Goal: Task Accomplishment & Management: Complete application form

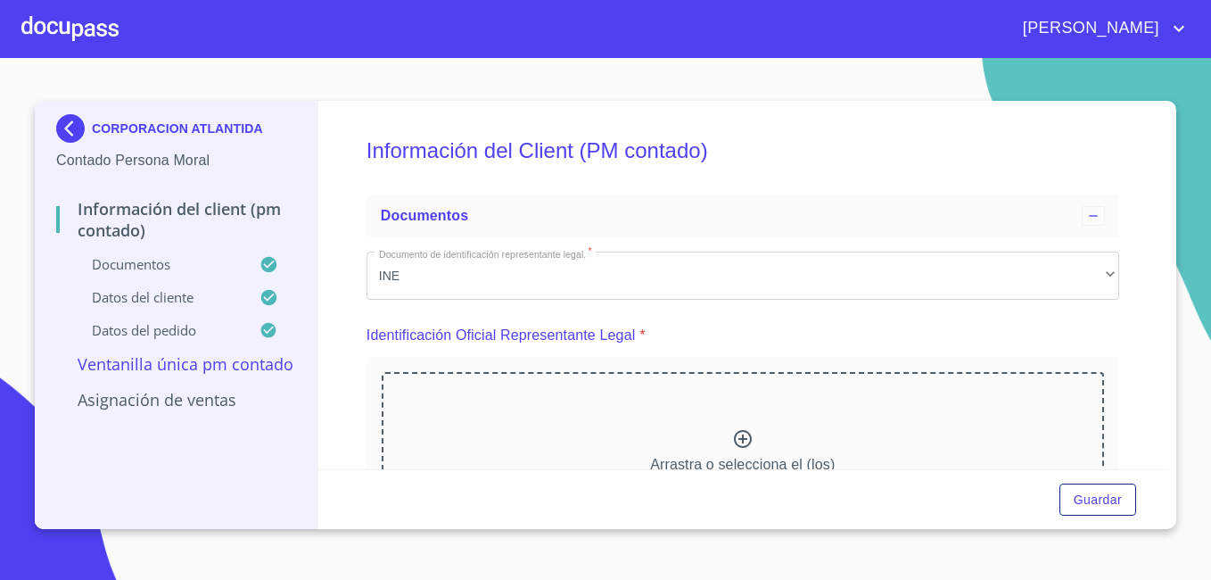
click at [61, 32] on div at bounding box center [69, 28] width 97 height 57
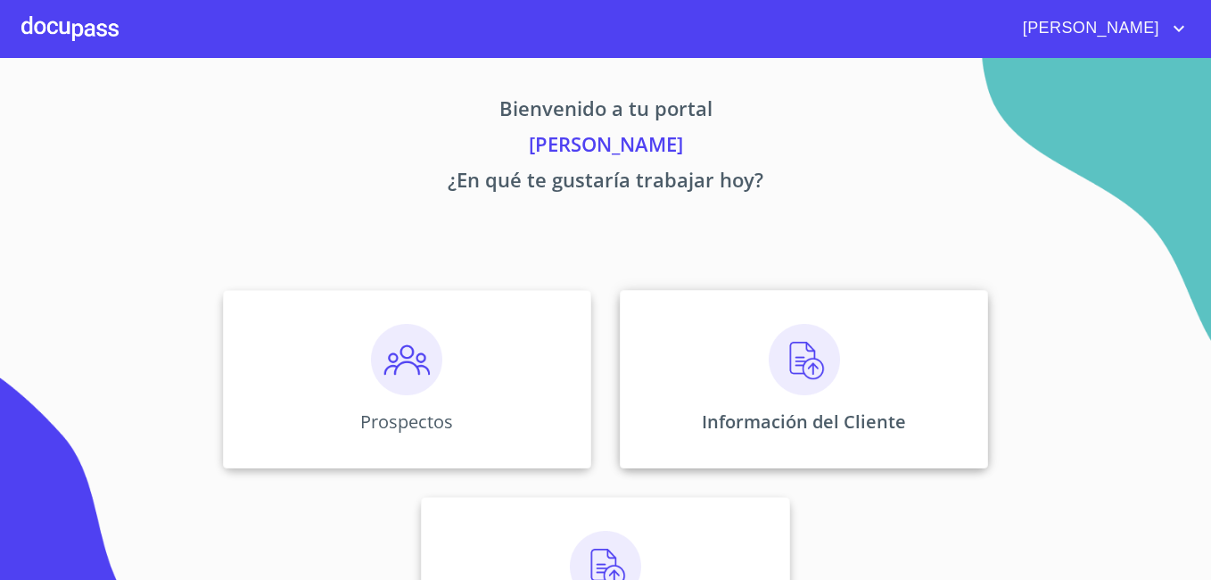
click at [694, 326] on div "Información del Cliente" at bounding box center [804, 379] width 368 height 178
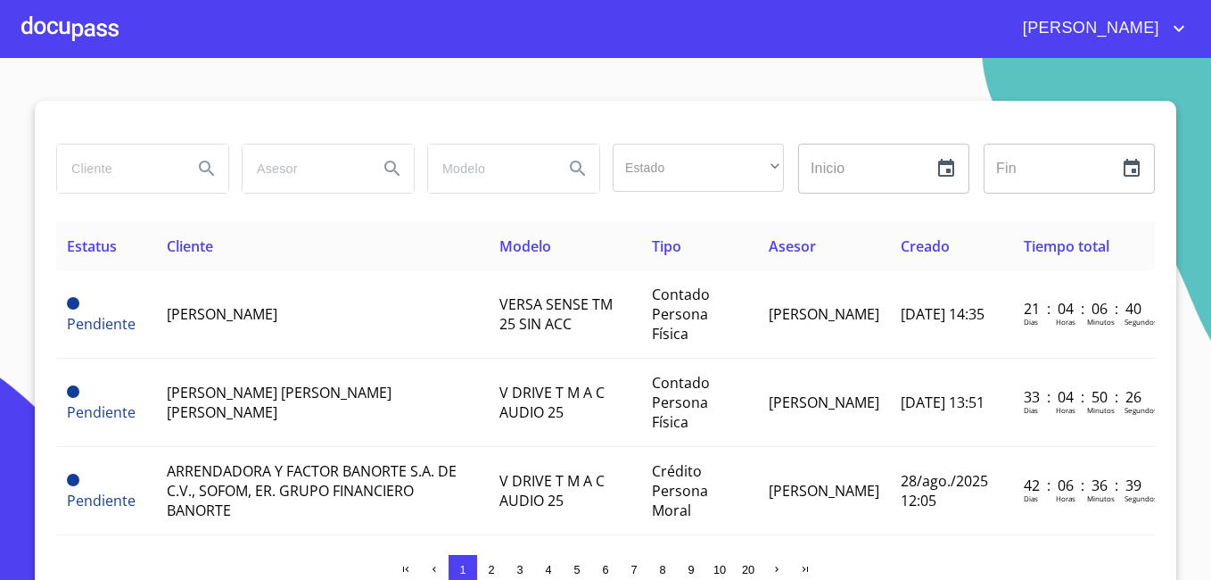
click at [87, 175] on input "search" at bounding box center [117, 169] width 121 height 48
type input "[PERSON_NAME]"
click at [207, 171] on icon "Search" at bounding box center [206, 168] width 21 height 21
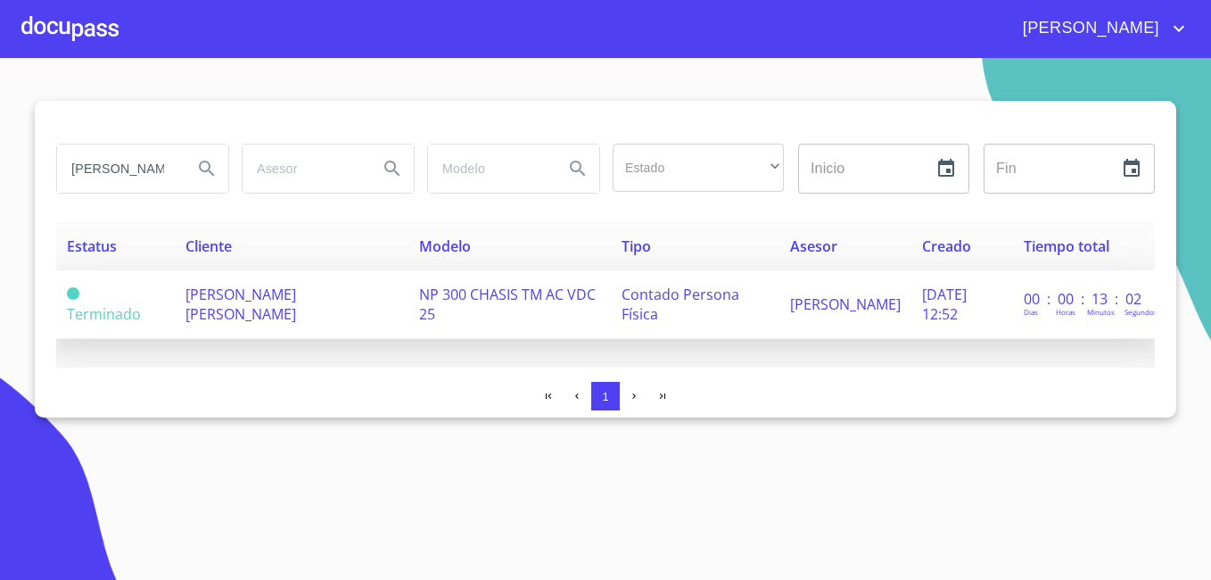
click at [912, 296] on td "[DATE] 12:52" at bounding box center [963, 304] width 102 height 69
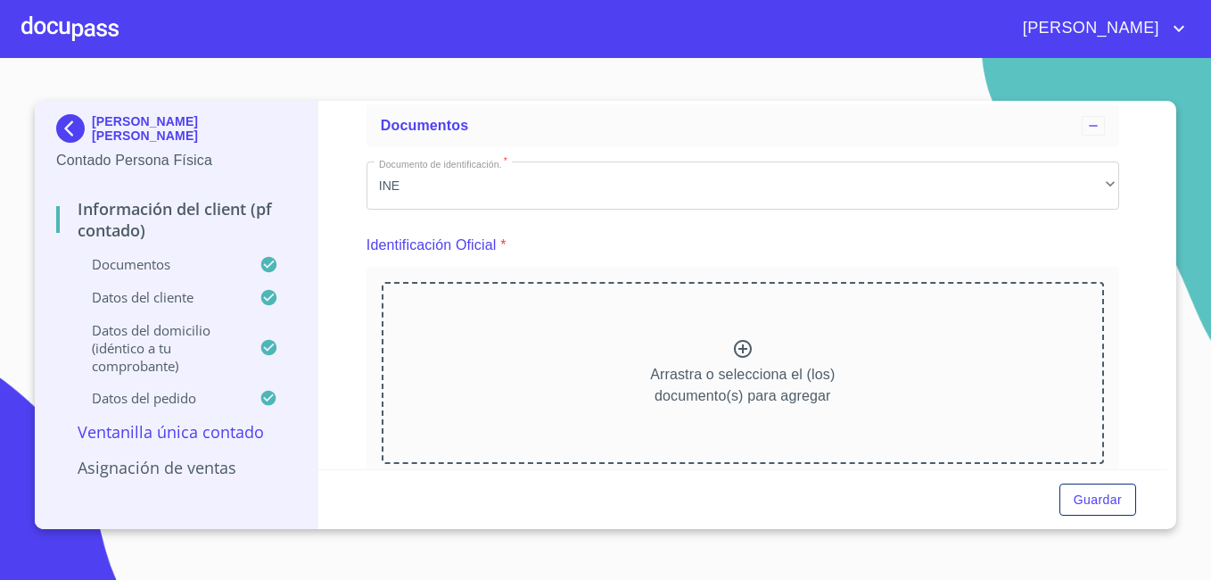
scroll to position [89, 0]
click at [64, 124] on img at bounding box center [74, 128] width 36 height 29
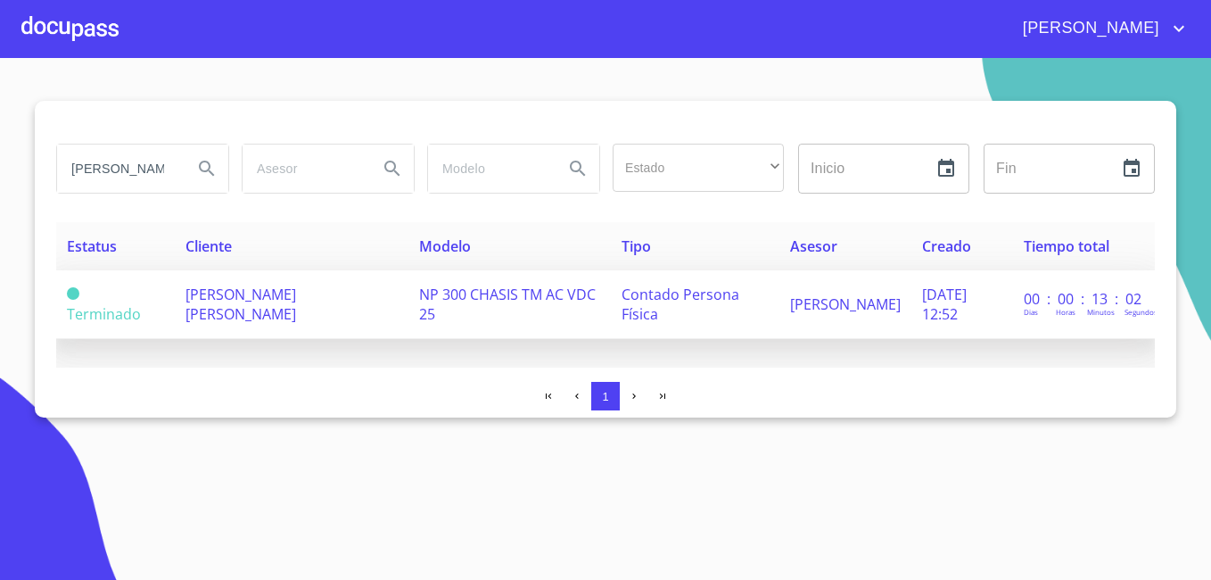
click at [978, 294] on td "[DATE] 12:52" at bounding box center [963, 304] width 102 height 69
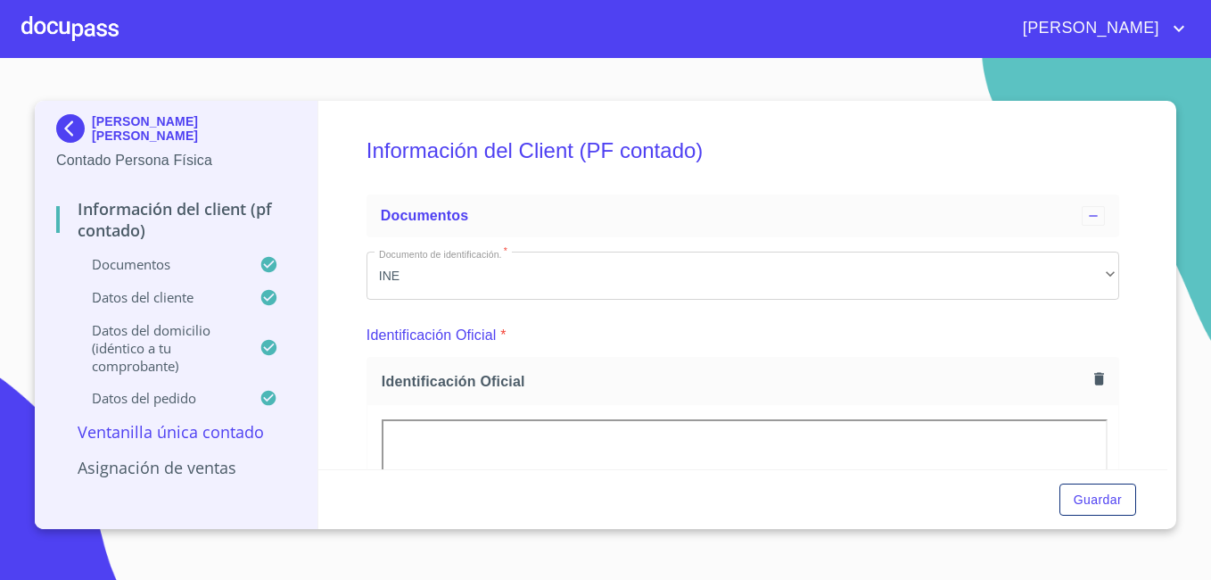
scroll to position [268, 0]
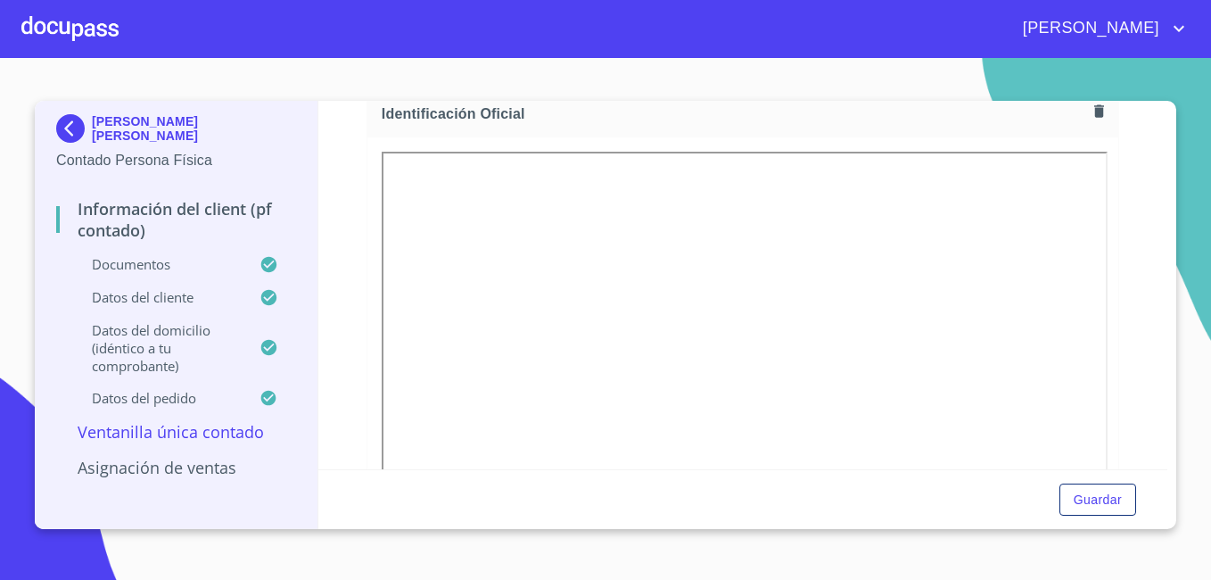
click at [62, 124] on img at bounding box center [74, 128] width 36 height 29
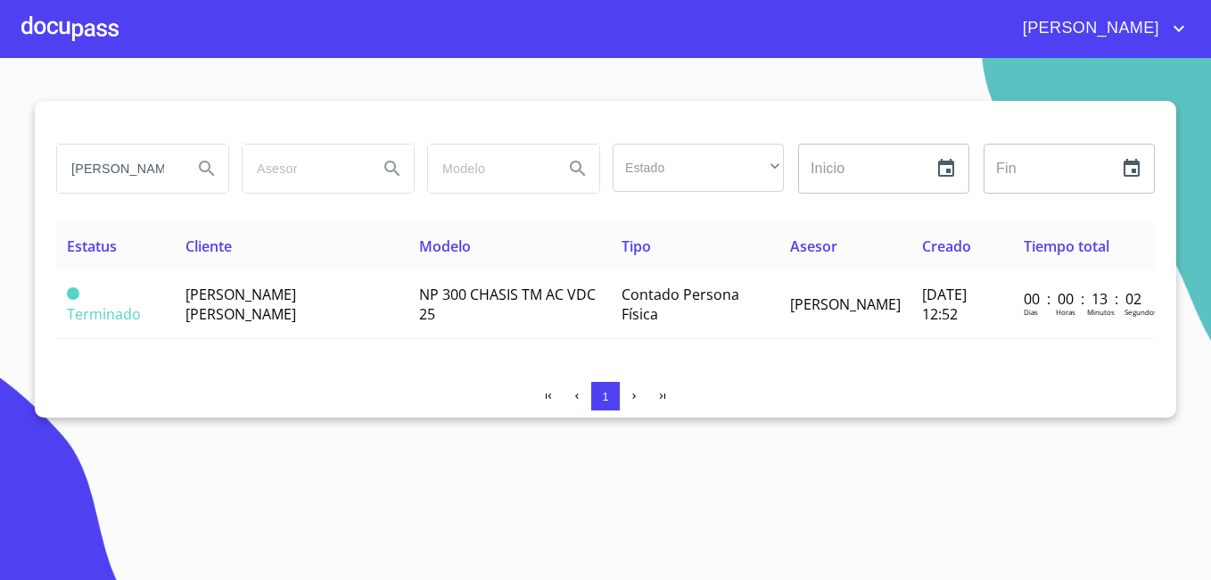
drag, startPoint x: 154, startPoint y: 162, endPoint x: -4, endPoint y: 137, distance: 159.9
click at [0, 137] on html "[PERSON_NAME] Estado ​ ​ Inicio ​ Fin ​ Estatus Cliente Modelo Tipo Asesor Crea…" at bounding box center [605, 290] width 1211 height 580
type input "[PERSON_NAME]"
click at [203, 169] on icon "Search" at bounding box center [206, 168] width 21 height 21
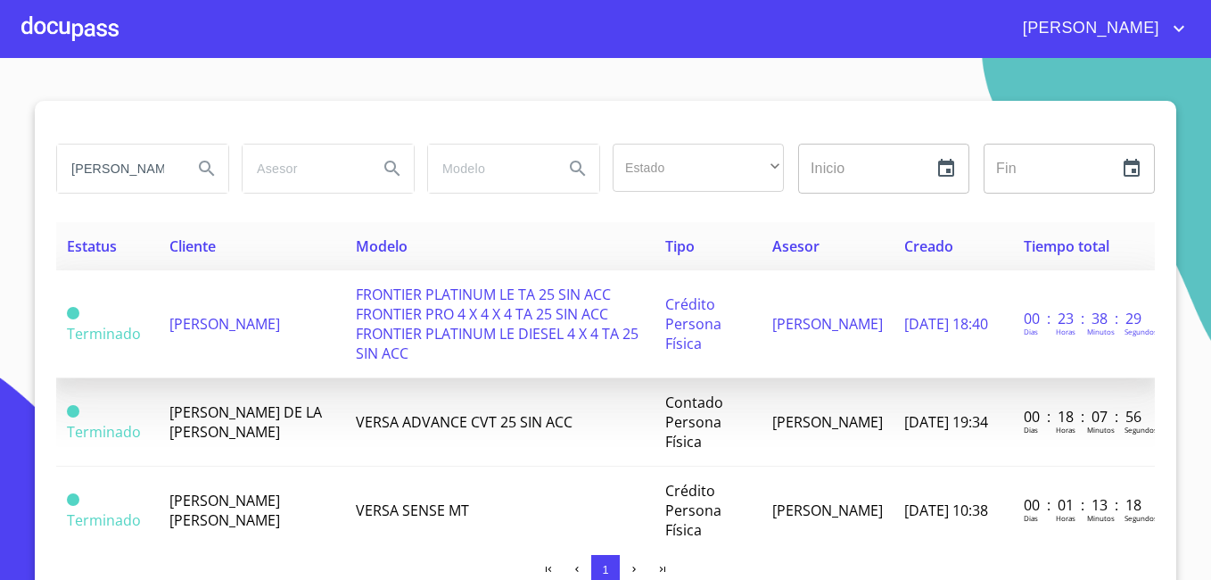
click at [229, 314] on span "[PERSON_NAME]" at bounding box center [224, 324] width 111 height 20
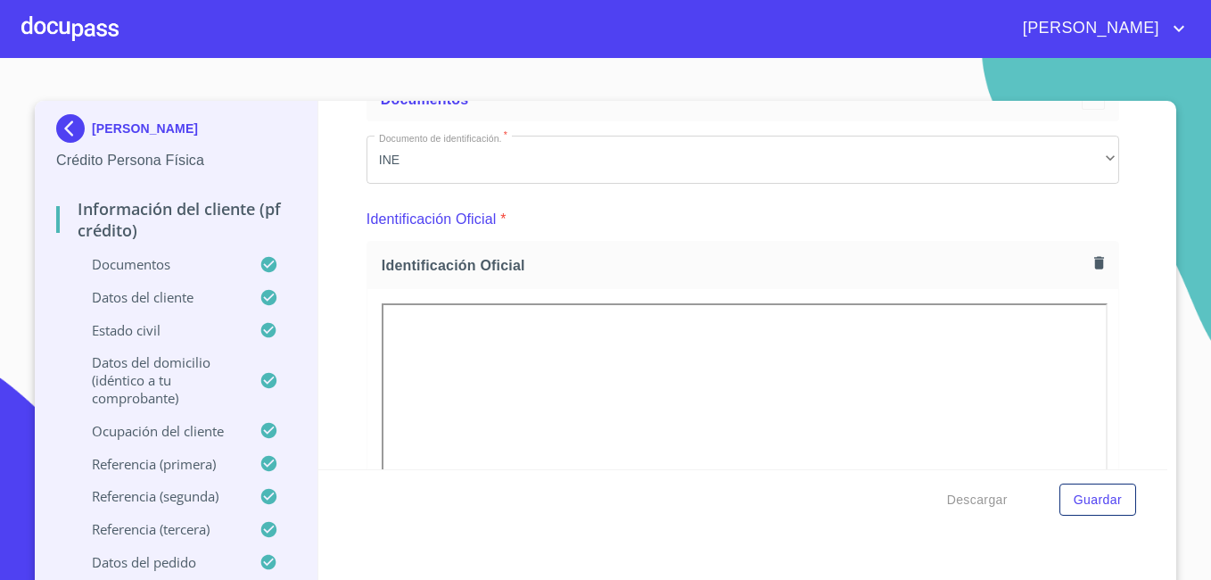
scroll to position [268, 0]
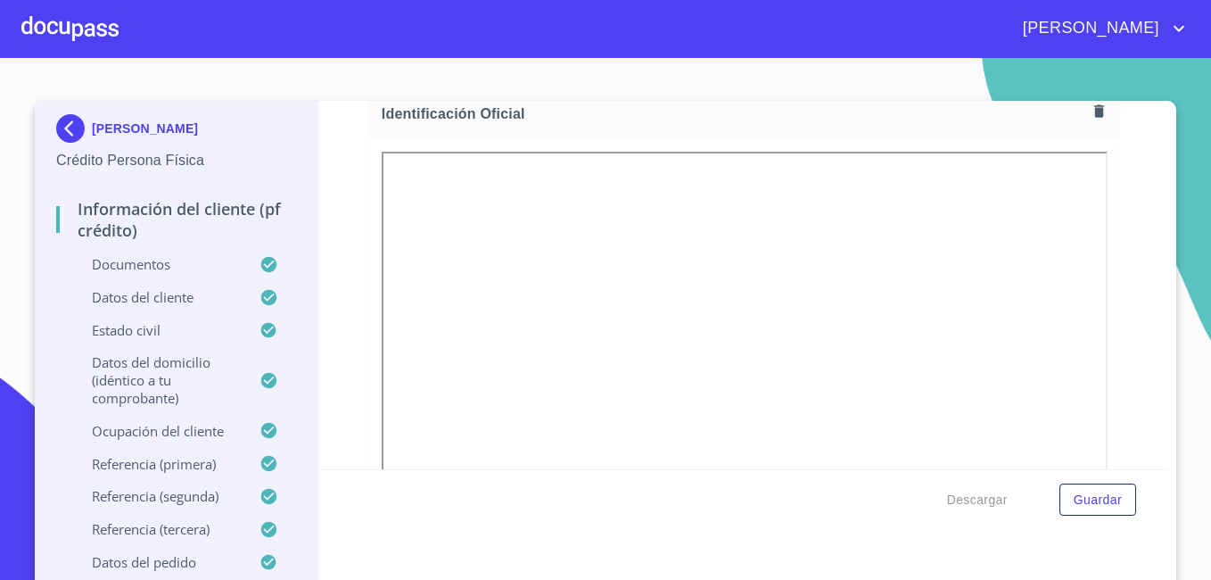
click at [56, 128] on img at bounding box center [74, 128] width 36 height 29
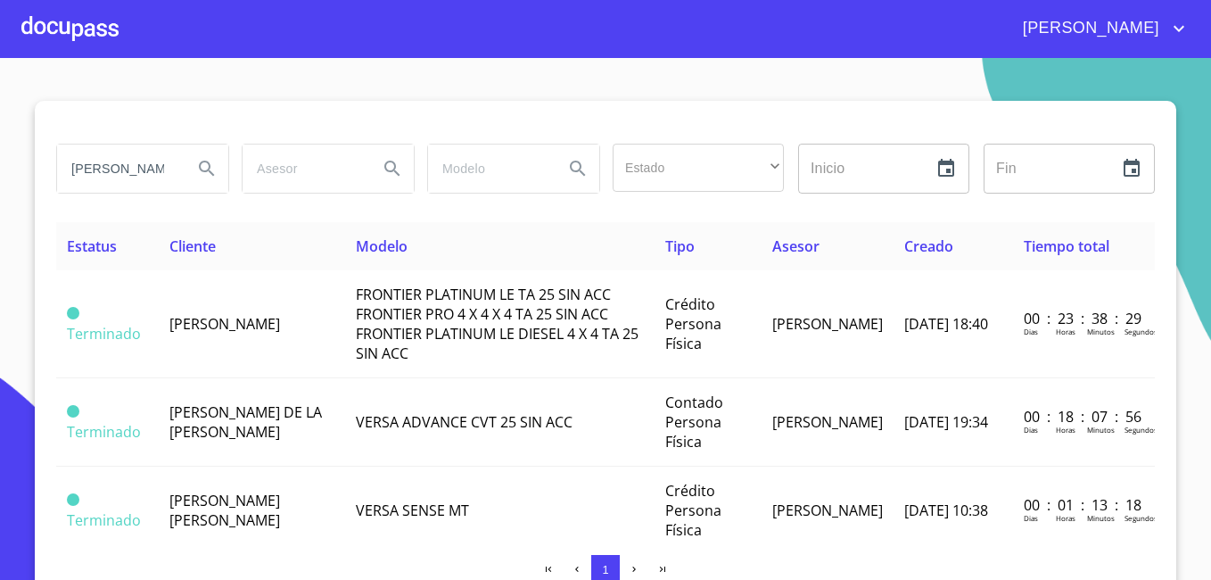
click at [115, 180] on input "[PERSON_NAME]" at bounding box center [117, 169] width 121 height 48
type input "r"
type input "[PERSON_NAME]"
click at [208, 165] on button "Search" at bounding box center [207, 168] width 43 height 43
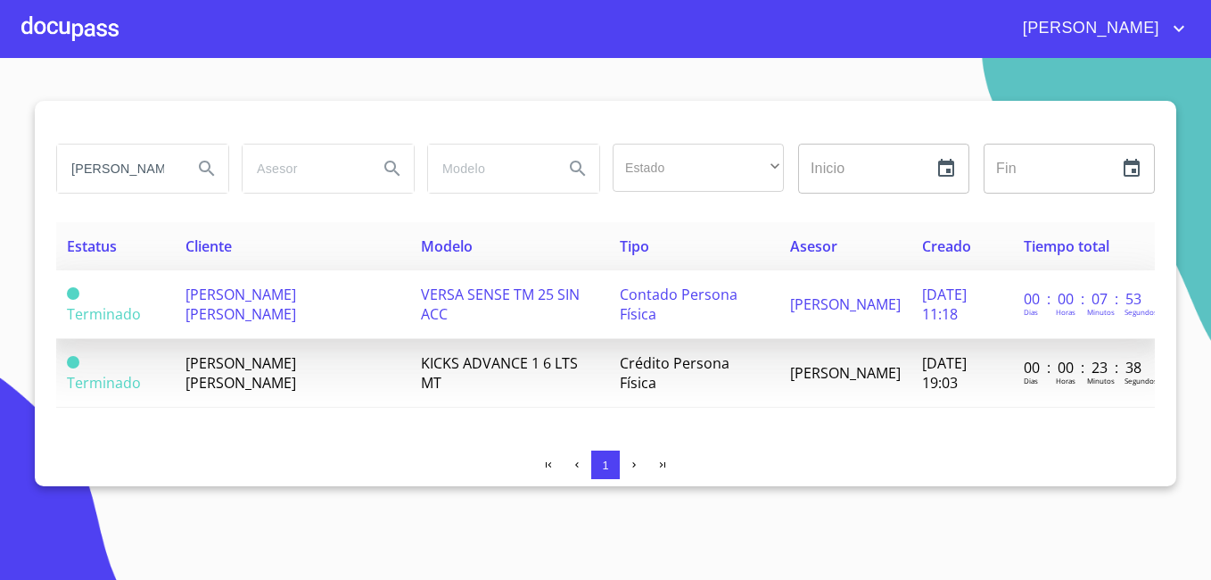
click at [253, 293] on td "[PERSON_NAME] [PERSON_NAME]" at bounding box center [293, 304] width 236 height 69
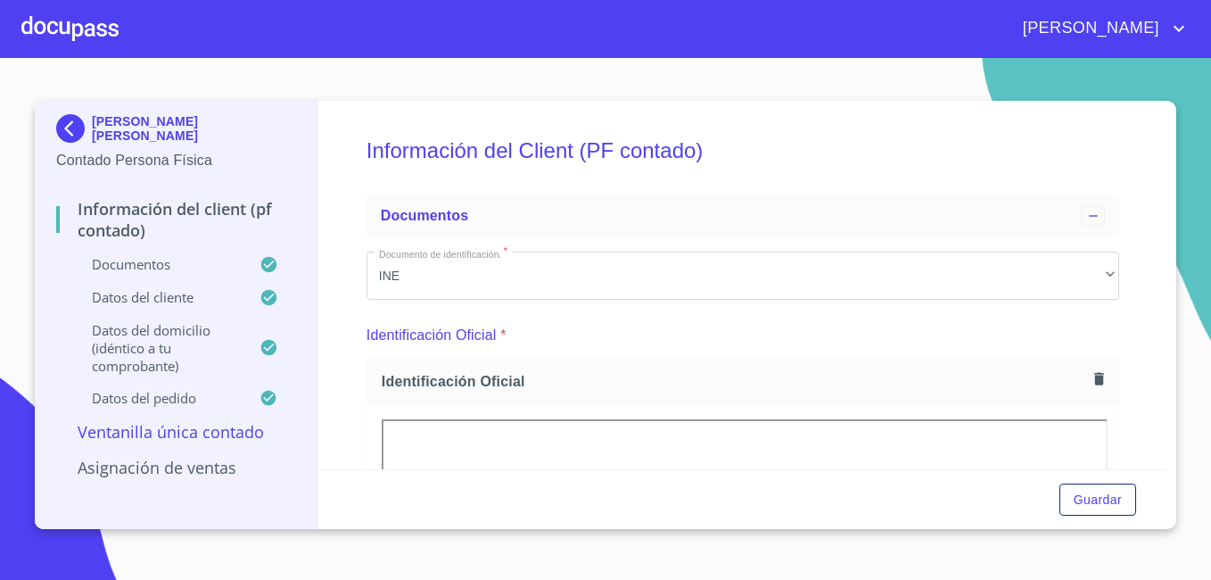
scroll to position [178, 0]
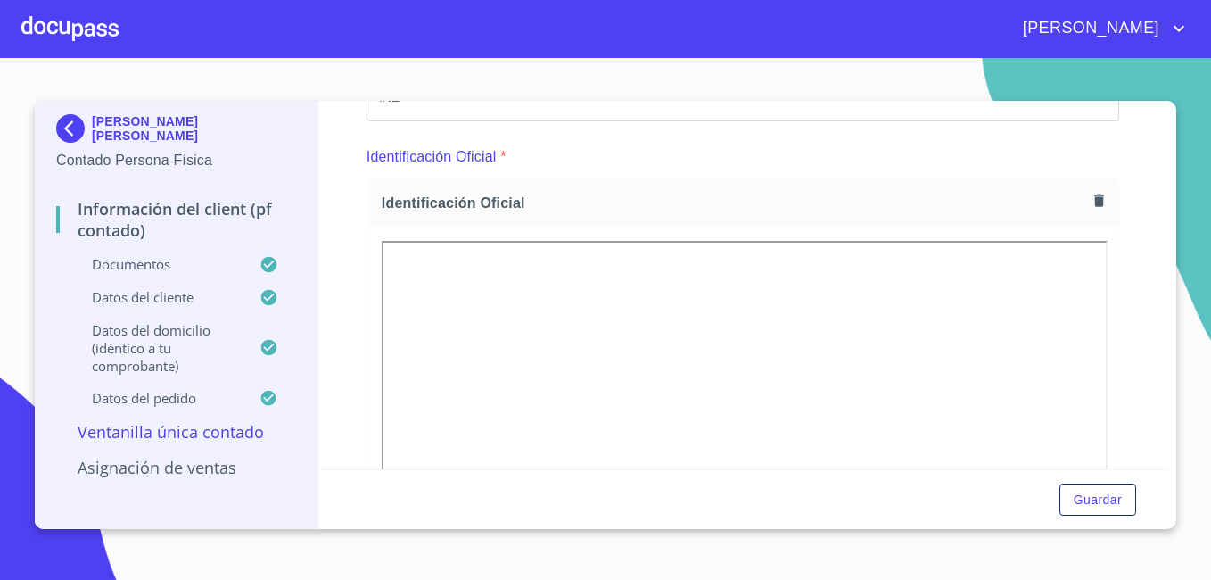
click at [72, 125] on img at bounding box center [74, 128] width 36 height 29
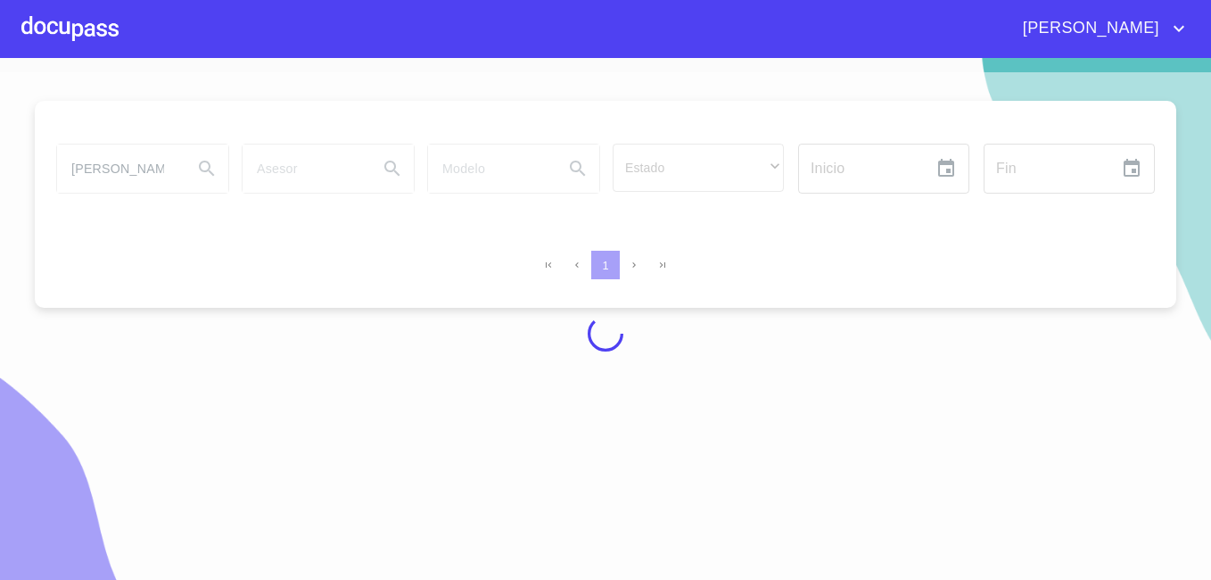
click at [70, 34] on div at bounding box center [69, 28] width 97 height 57
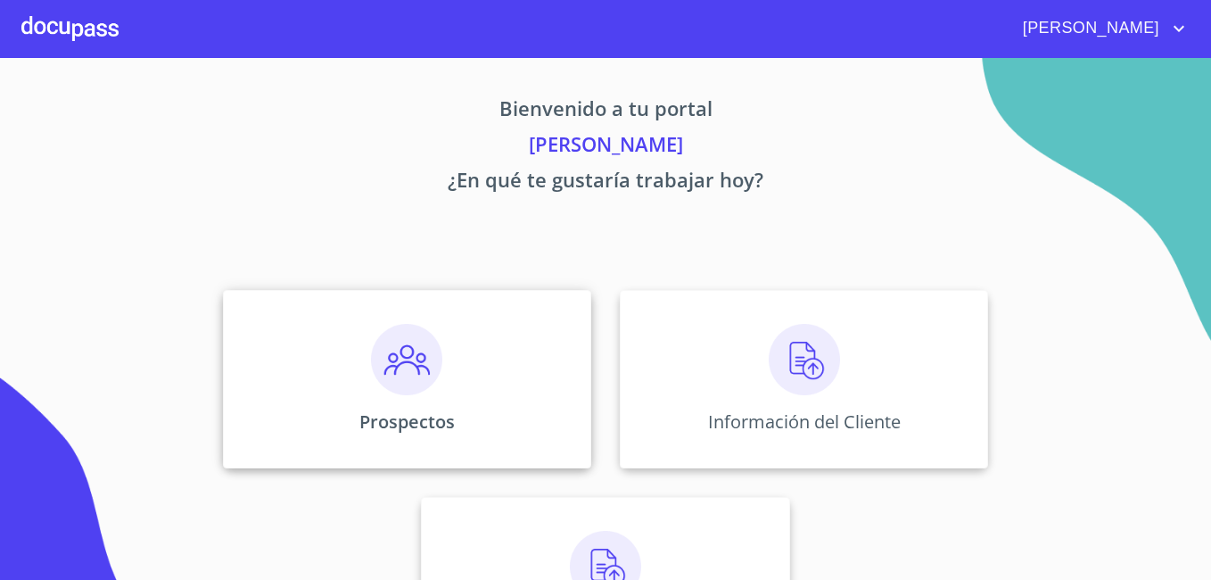
click at [409, 393] on img at bounding box center [406, 359] width 71 height 71
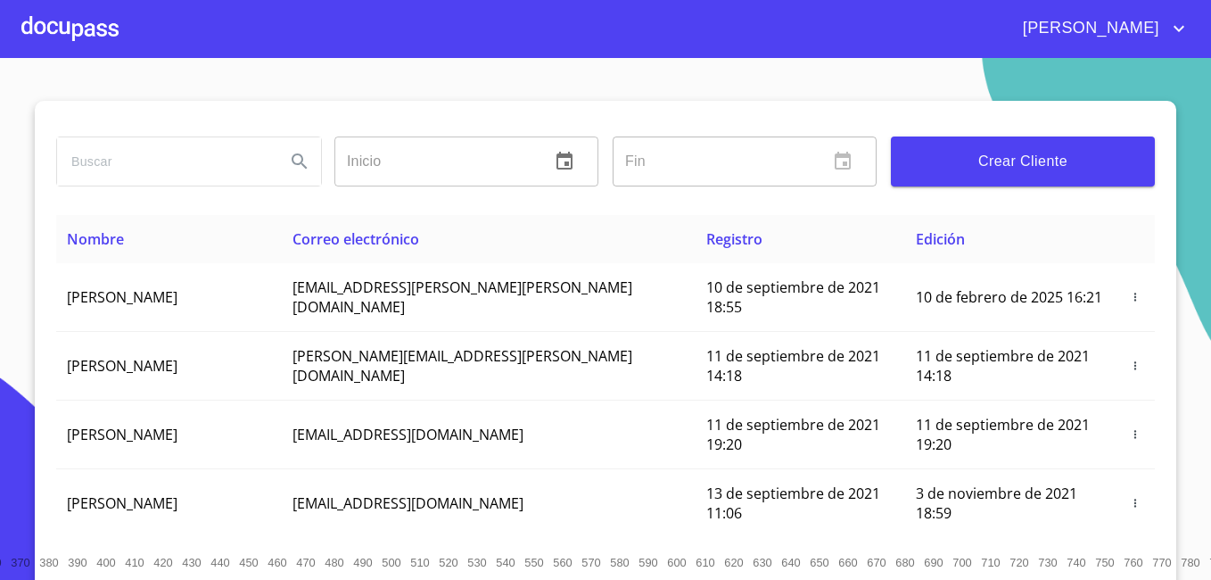
click at [208, 162] on input "search" at bounding box center [164, 161] width 214 height 48
type input "[PERSON_NAME] [PERSON_NAME]"
click at [294, 160] on icon "Search" at bounding box center [299, 161] width 21 height 21
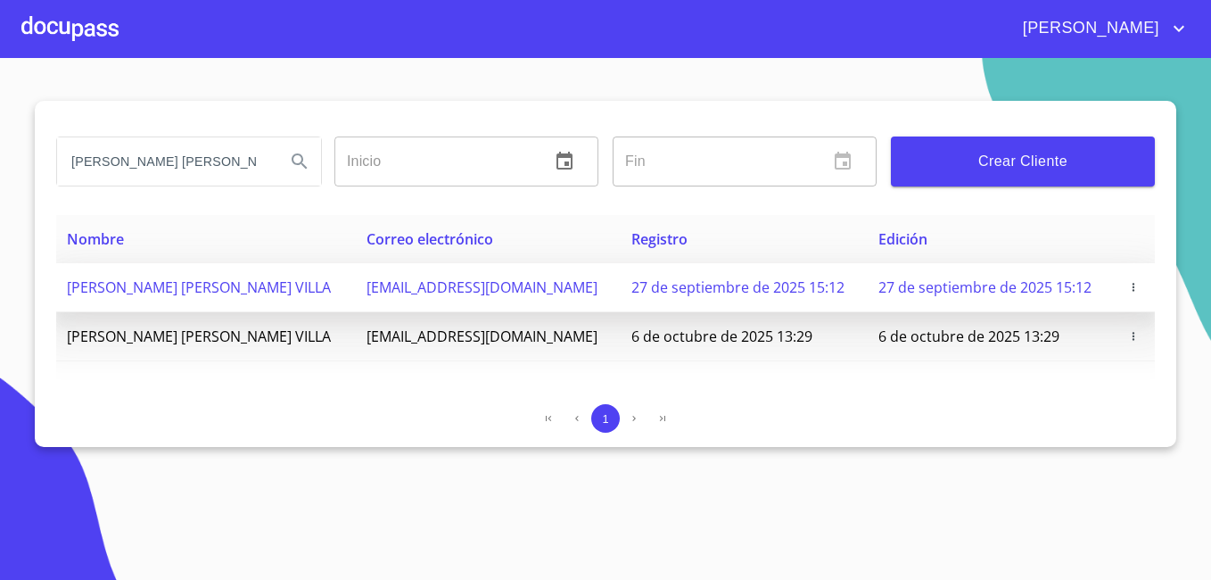
click at [1132, 293] on icon "button" at bounding box center [1134, 287] width 12 height 12
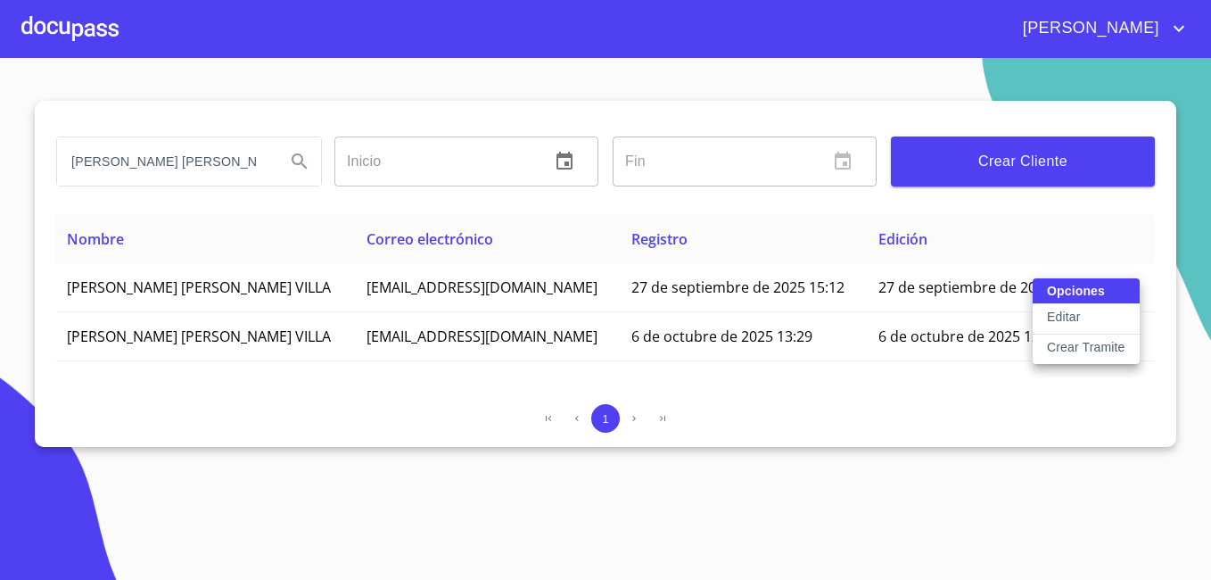
click at [1058, 346] on p "Crear Tramite" at bounding box center [1086, 347] width 79 height 18
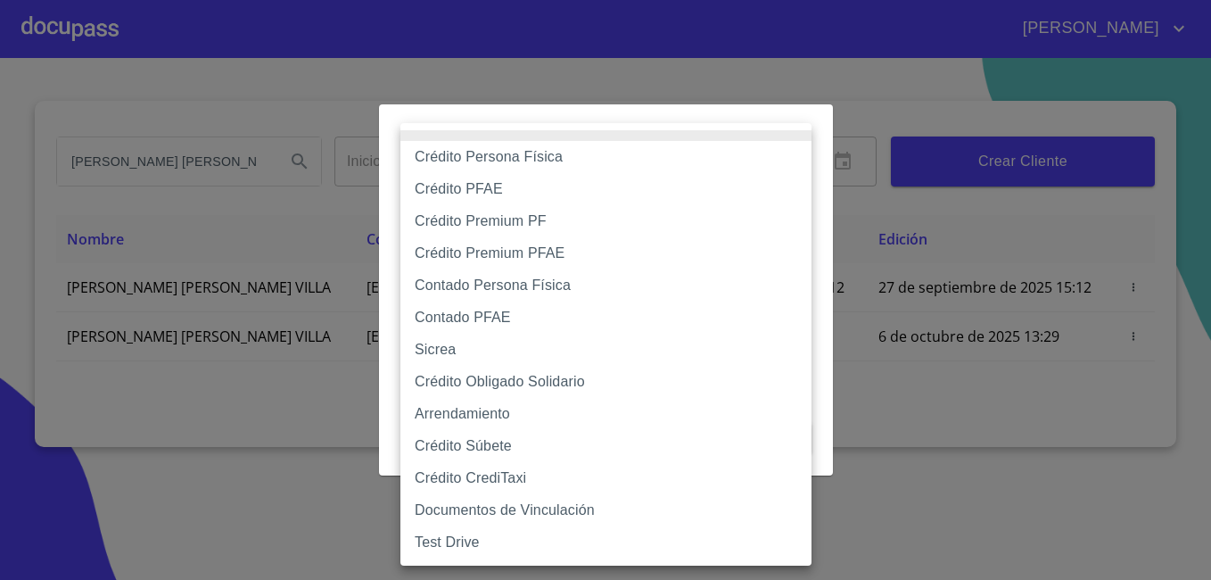
click at [578, 212] on body "[PERSON_NAME] [PERSON_NAME] Inicio ​ Fin ​ Crear Cliente Nombre Correo electrón…" at bounding box center [605, 290] width 1211 height 580
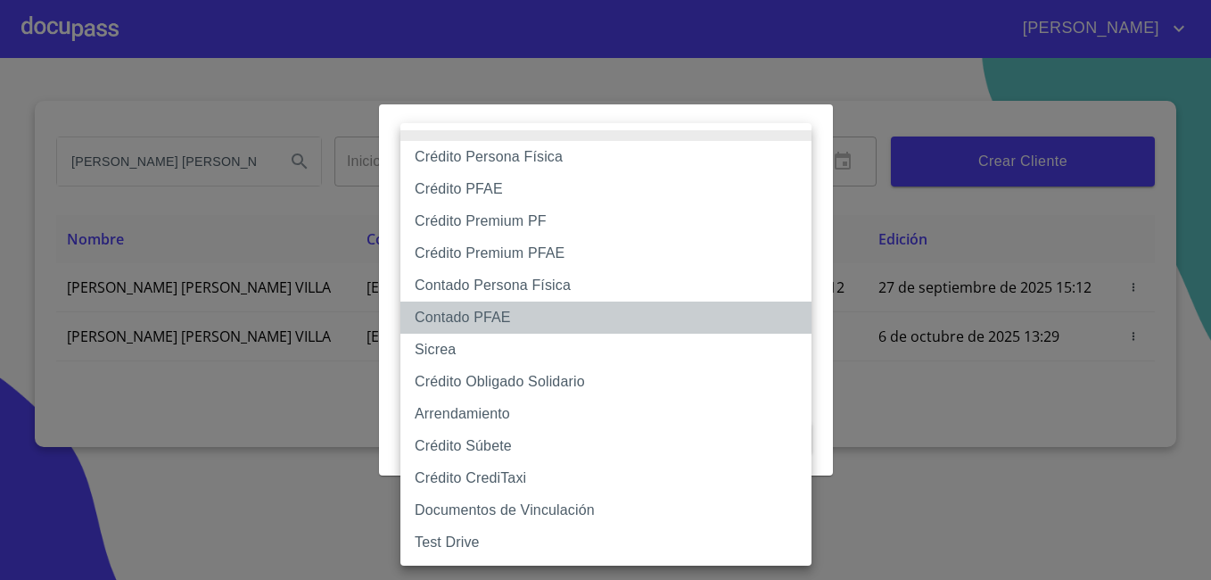
click at [454, 318] on li "Contado PFAE" at bounding box center [606, 318] width 411 height 32
type input "60bfa0300d9865ccc24b067f"
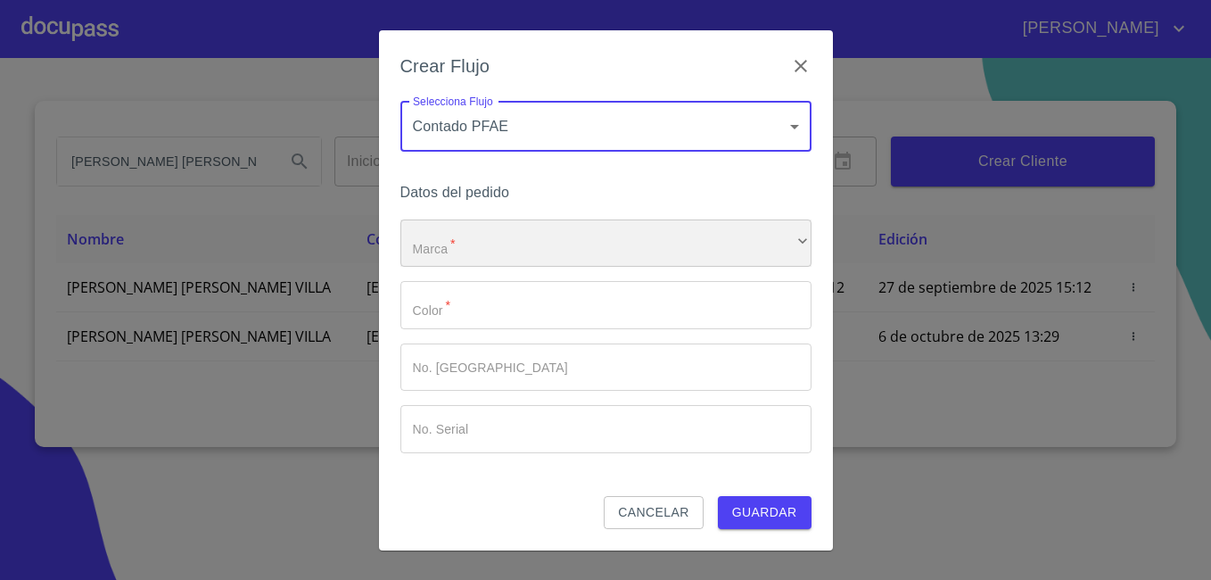
click at [467, 252] on div "​" at bounding box center [606, 243] width 411 height 48
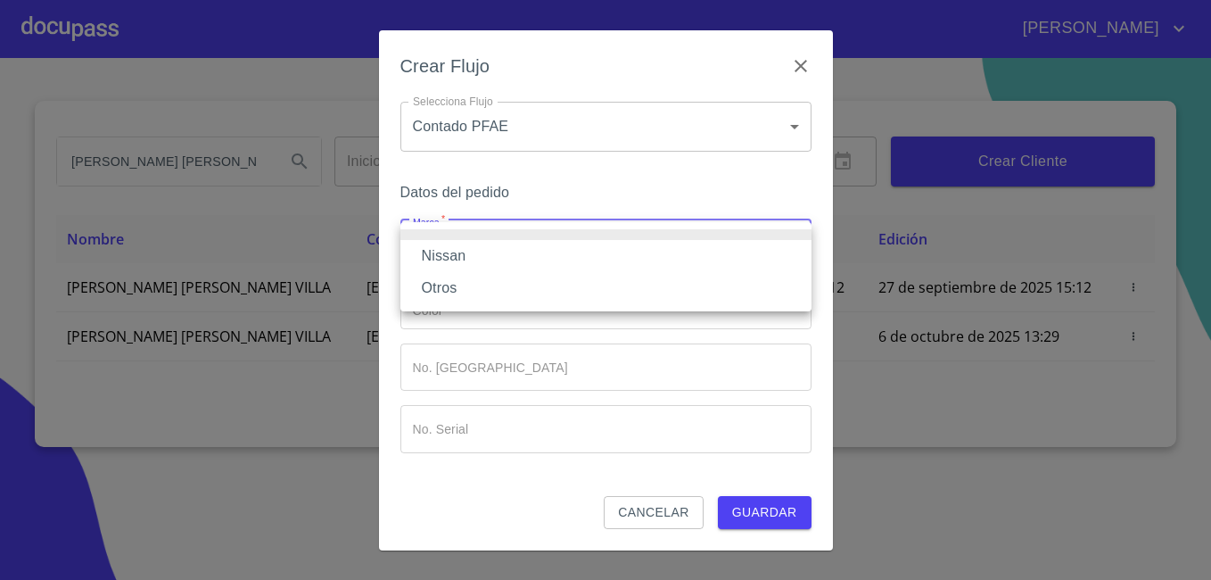
click at [467, 252] on li "Nissan" at bounding box center [606, 256] width 411 height 32
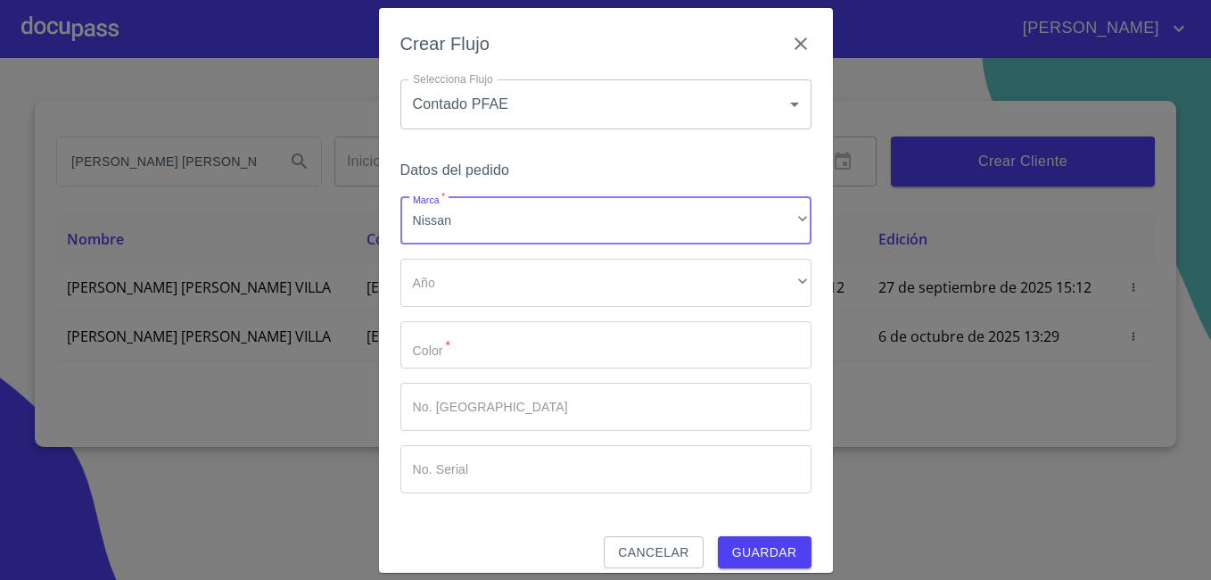
click at [467, 307] on div "Marca   * Nissan ​ Año ​ ​ Color   * ​ No. Pedido ​ No. Serial ​" at bounding box center [606, 345] width 411 height 296
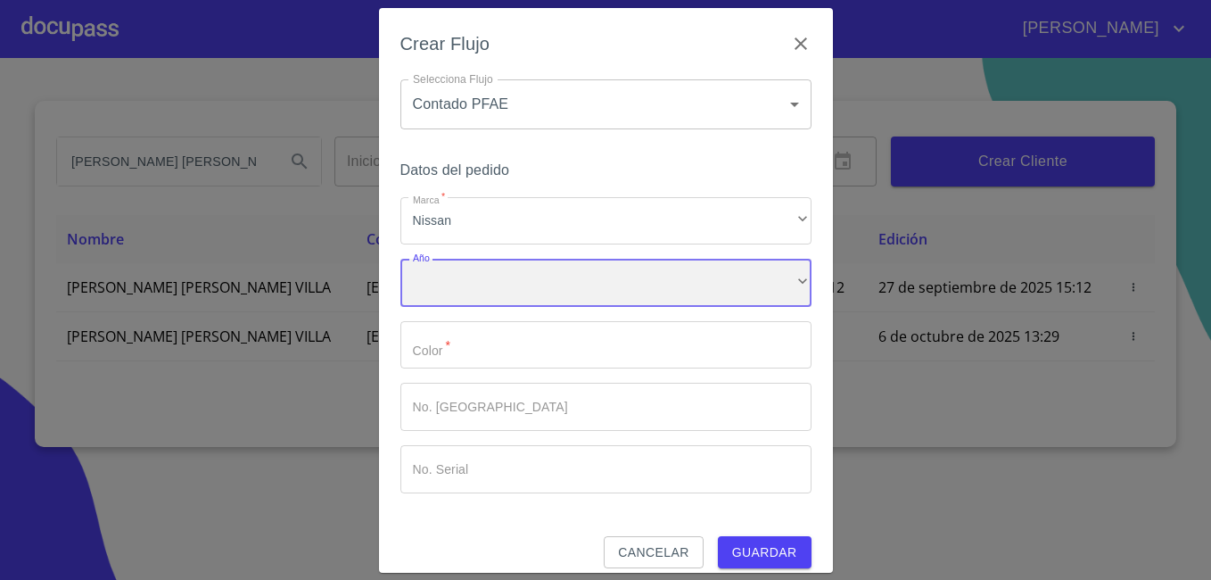
click at [470, 293] on div "​" at bounding box center [606, 283] width 411 height 48
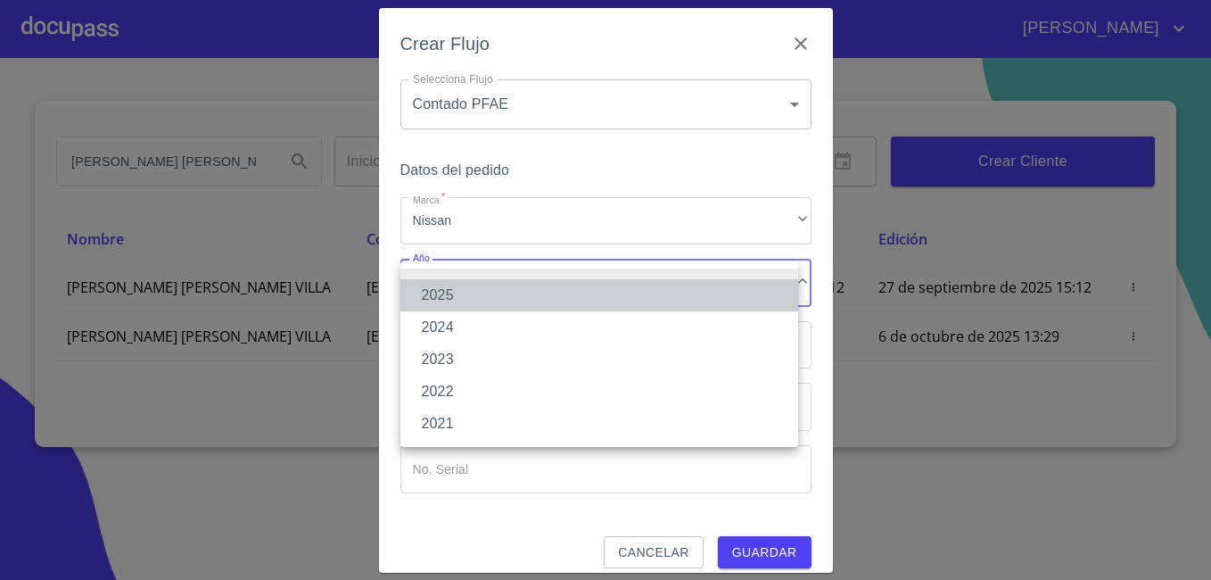
click at [469, 293] on li "2025" at bounding box center [600, 295] width 398 height 32
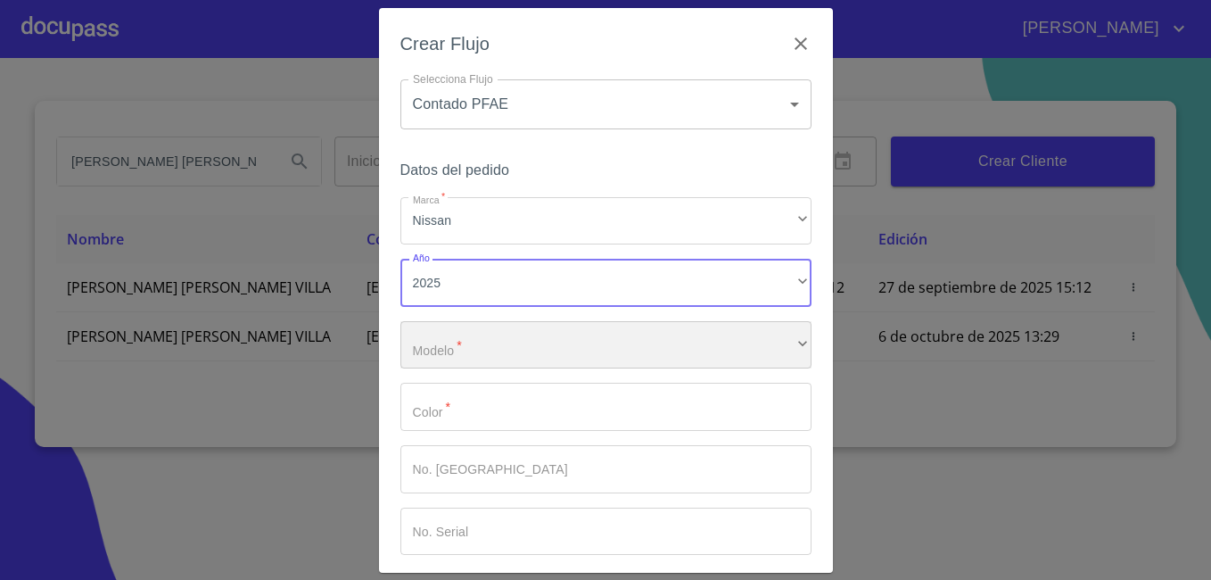
click at [455, 332] on div "​" at bounding box center [606, 345] width 411 height 48
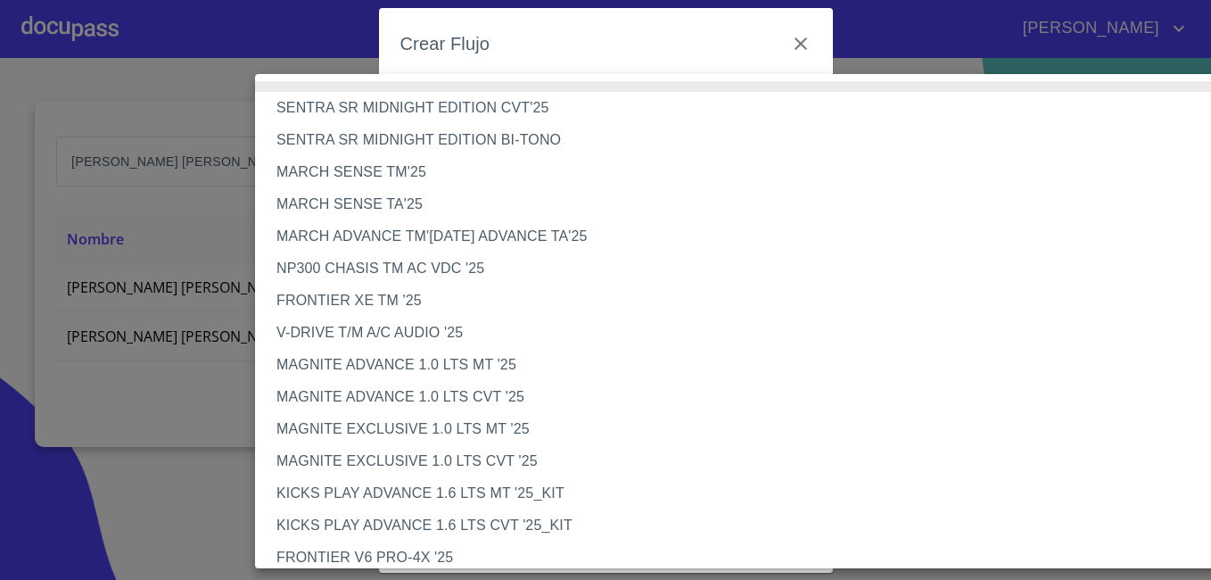
click at [455, 332] on li "V-DRIVE T/M A/C AUDIO '25" at bounding box center [753, 333] width 996 height 32
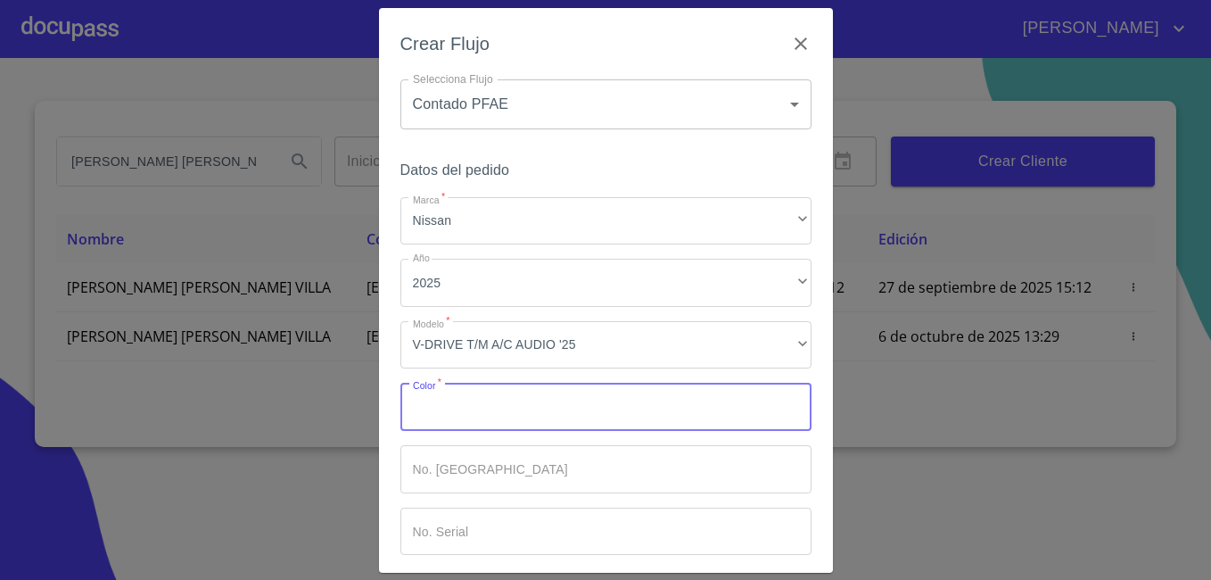
click at [472, 407] on input "Marca   *" at bounding box center [606, 407] width 411 height 48
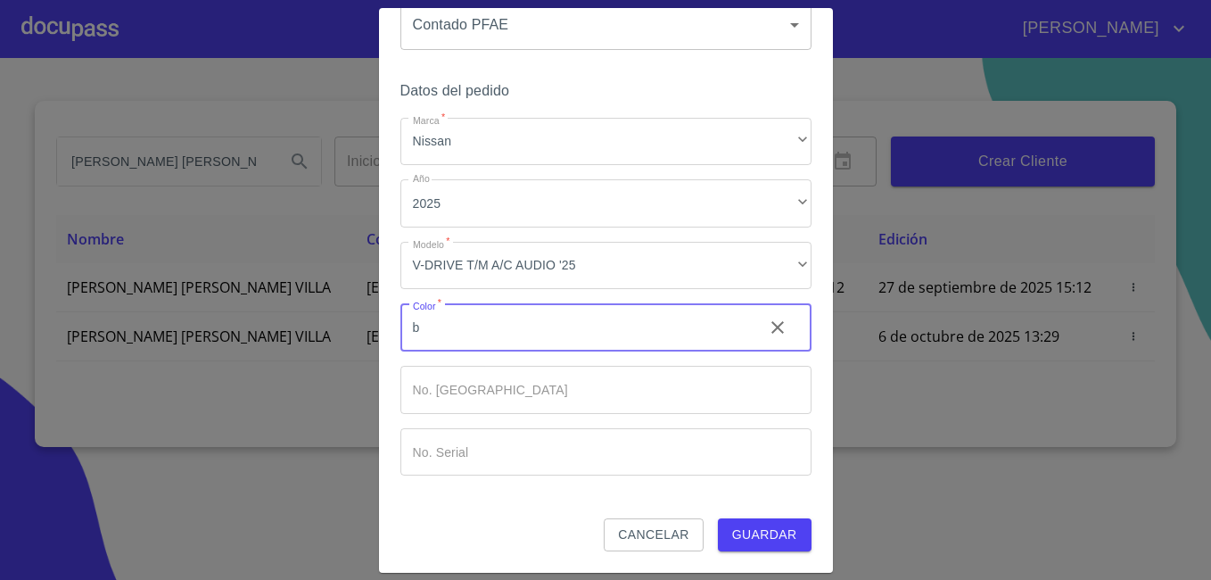
type input "b"
click at [736, 524] on span "Guardar" at bounding box center [764, 535] width 65 height 22
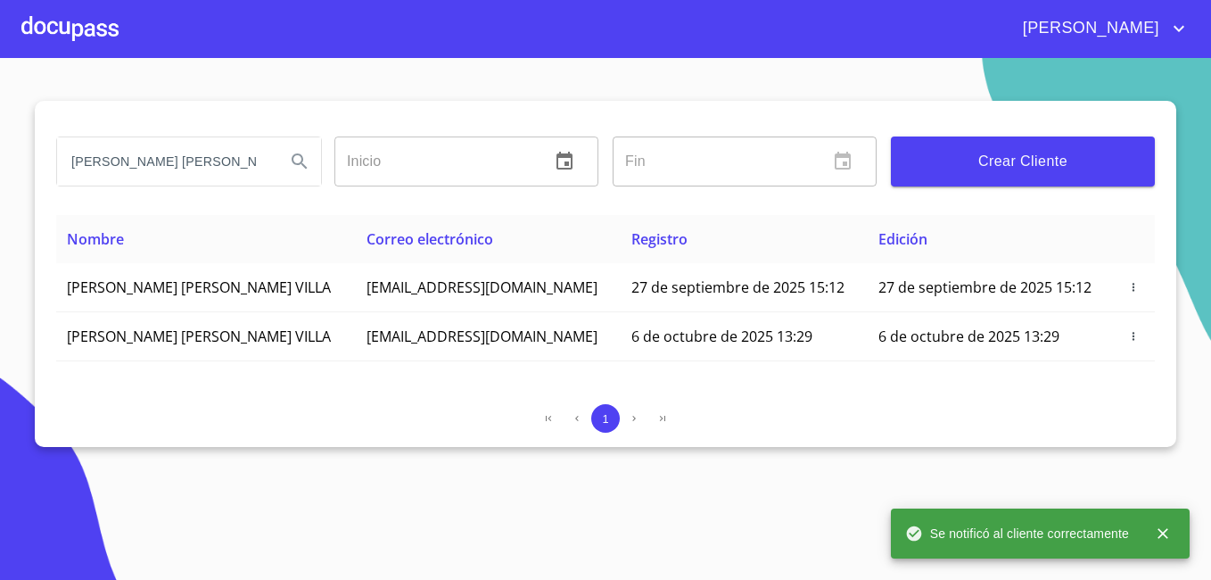
click at [68, 32] on div at bounding box center [69, 28] width 97 height 57
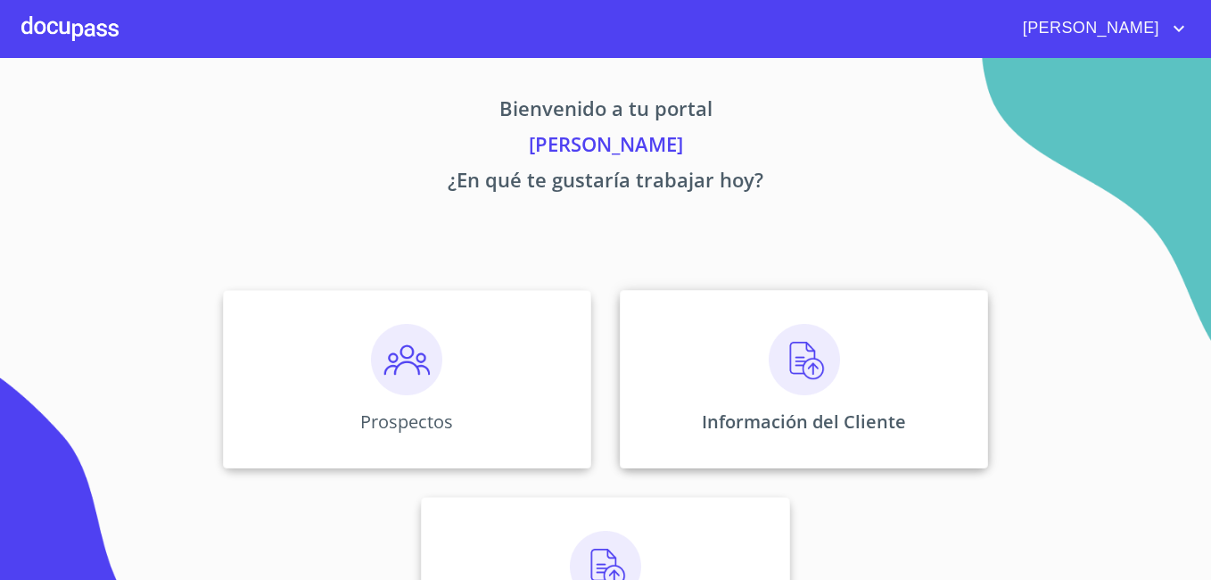
click at [761, 377] on div "Información del Cliente" at bounding box center [804, 379] width 368 height 178
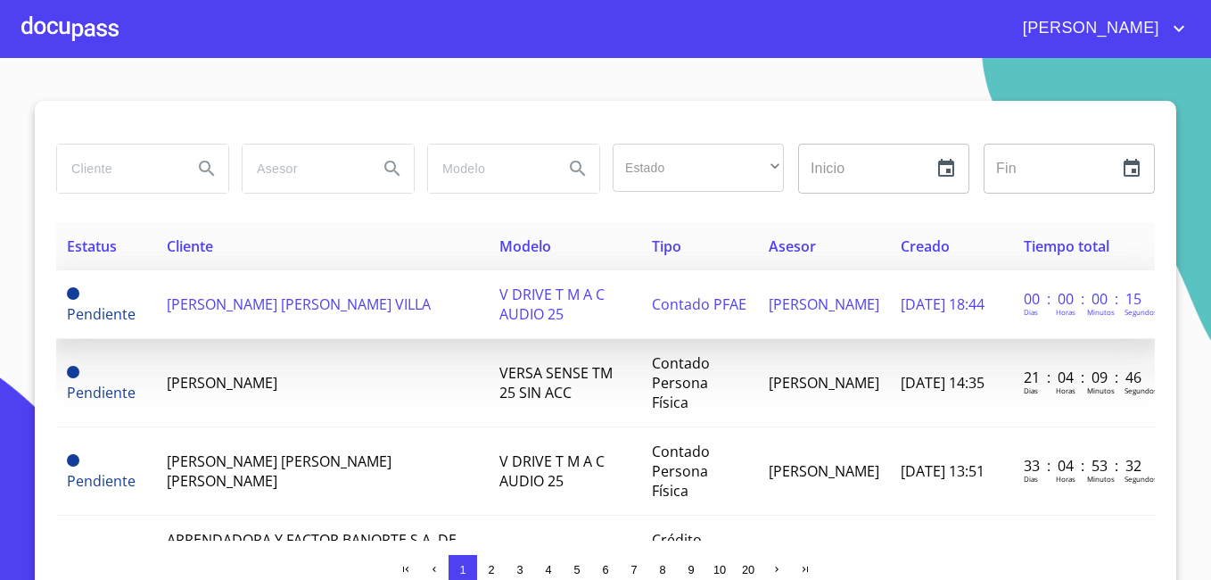
click at [685, 304] on span "Contado PFAE" at bounding box center [699, 304] width 95 height 20
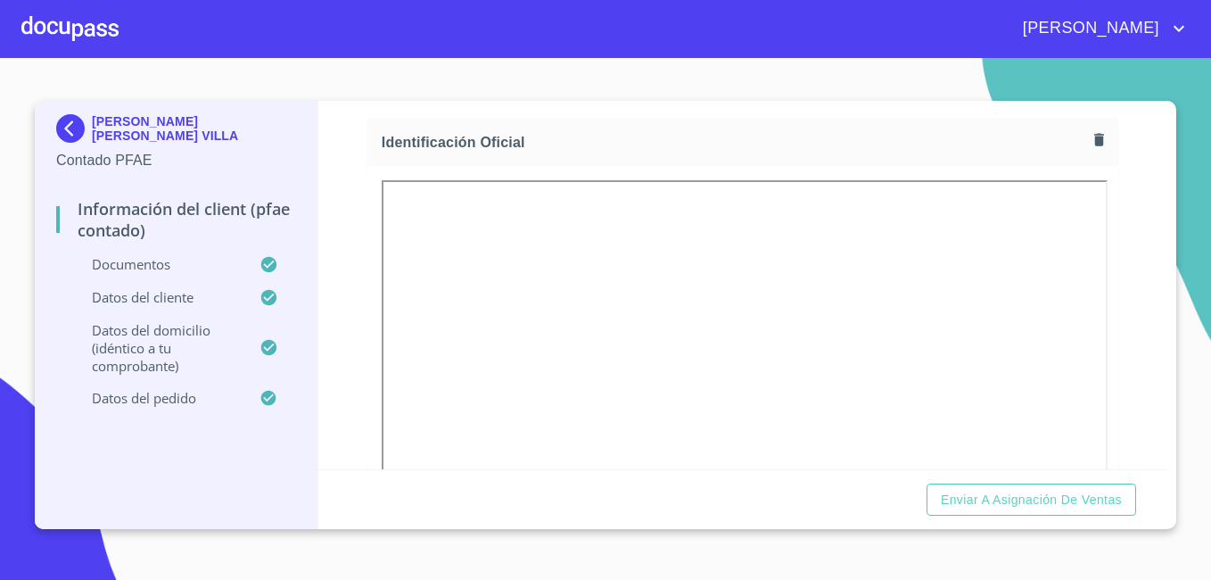
scroll to position [89, 0]
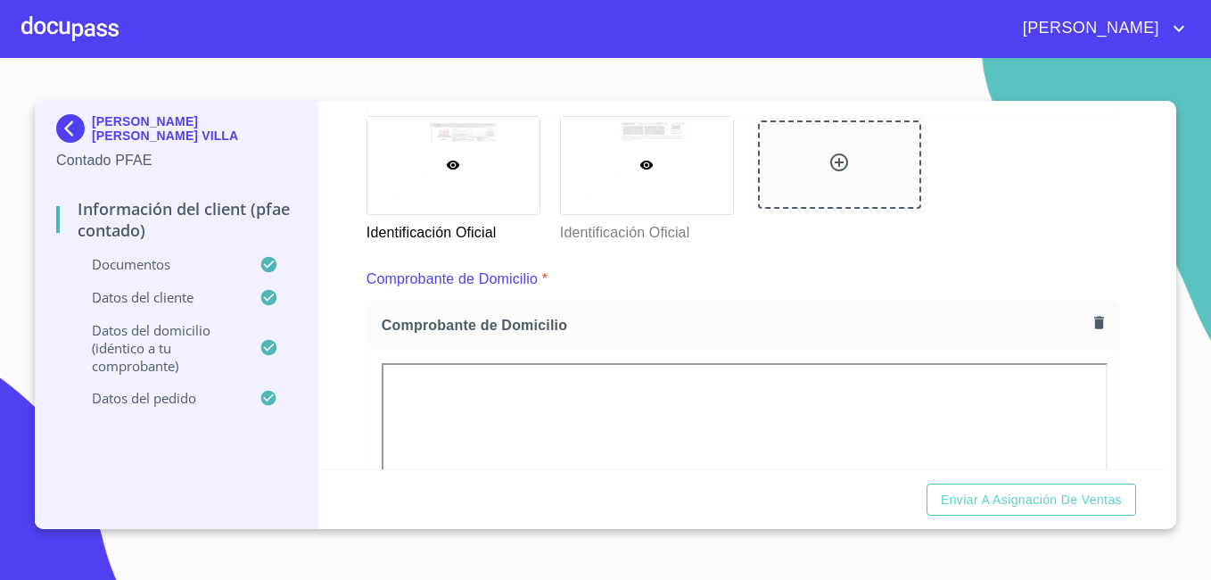
click at [621, 157] on div at bounding box center [647, 165] width 172 height 97
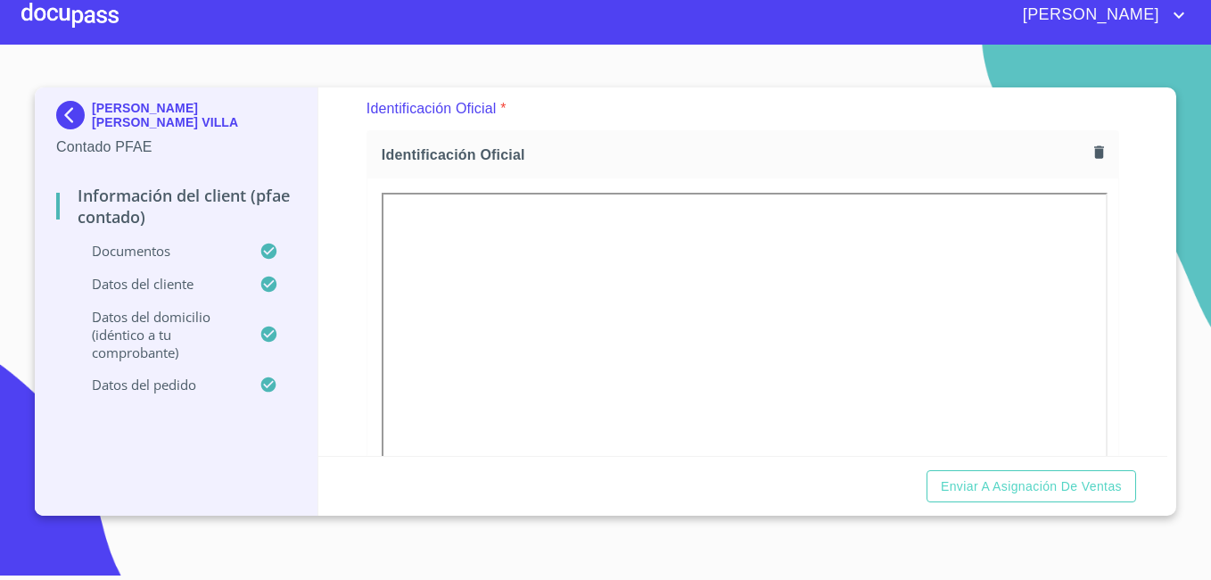
click at [343, 231] on div "Información del Client (PFAE contado) Documentos Documento de identificación.  …" at bounding box center [743, 271] width 850 height 368
